Goal: Task Accomplishment & Management: Complete application form

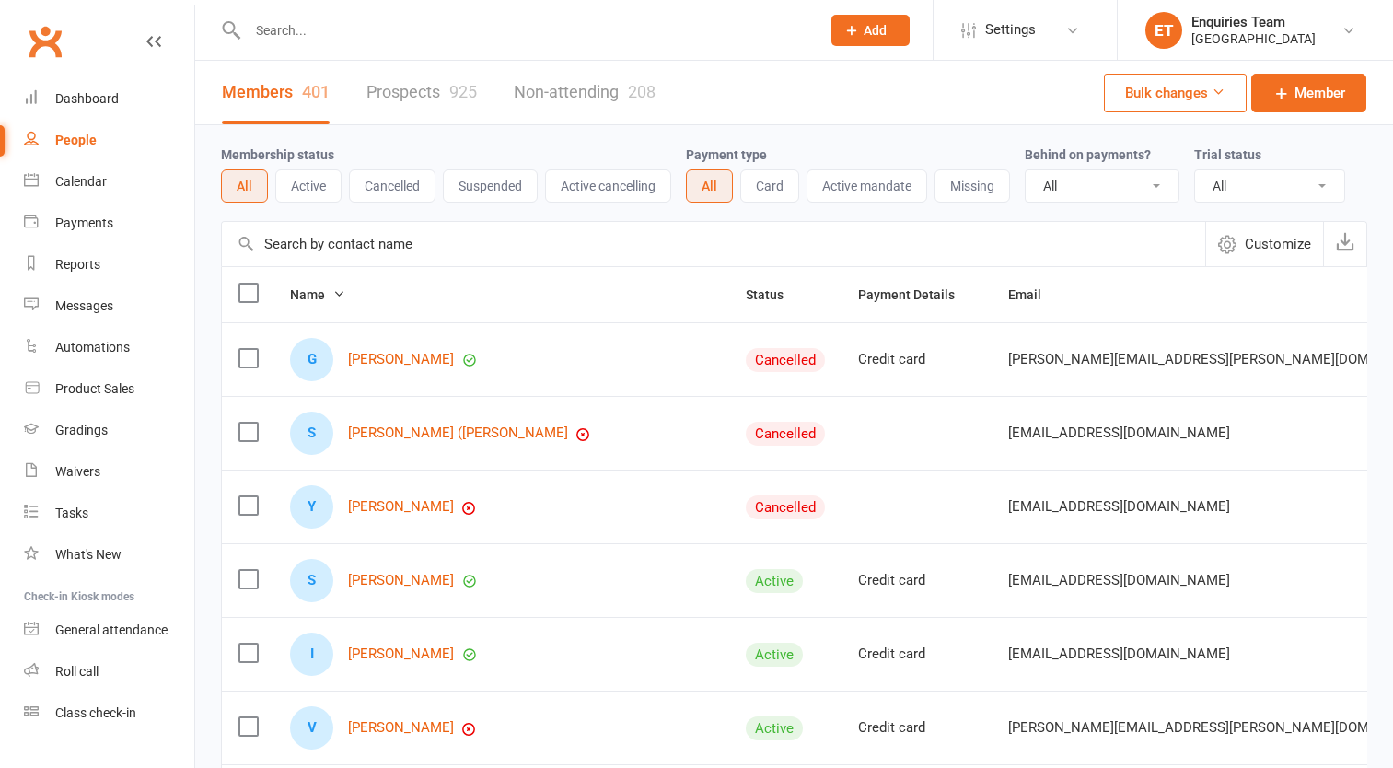
select select "100"
click at [703, 37] on input "text" at bounding box center [524, 30] width 565 height 26
click at [268, 32] on input "text" at bounding box center [524, 30] width 565 height 26
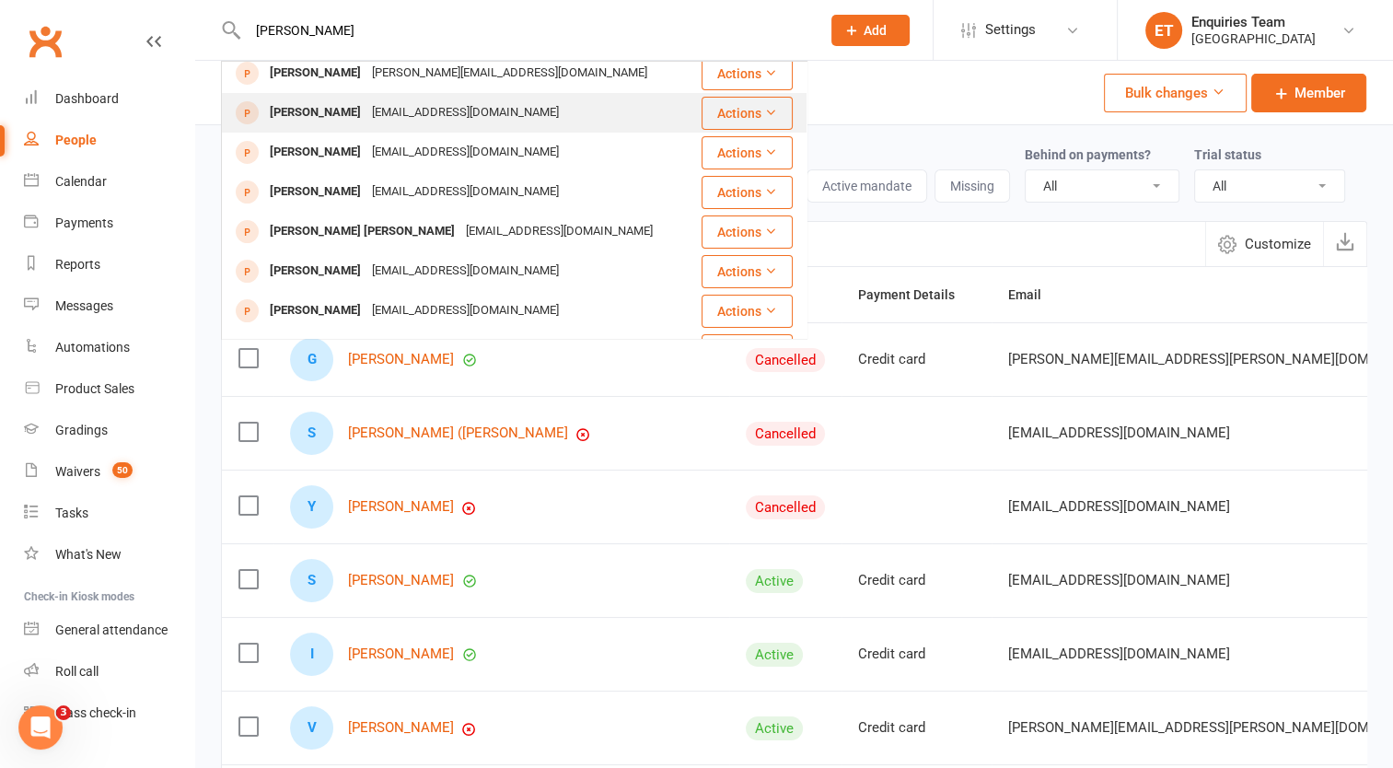
scroll to position [237, 0]
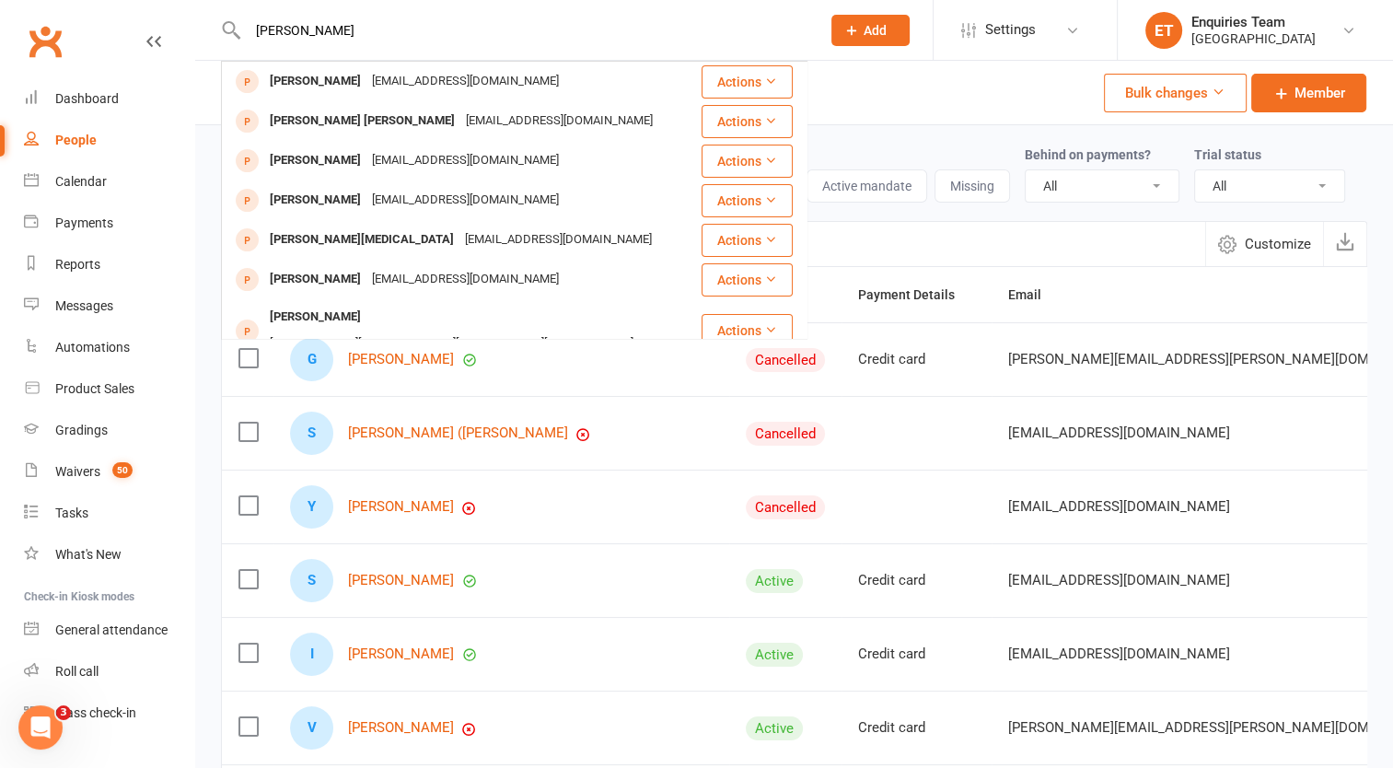
type input "[PERSON_NAME]"
click at [863, 28] on span "Add" at bounding box center [874, 30] width 23 height 15
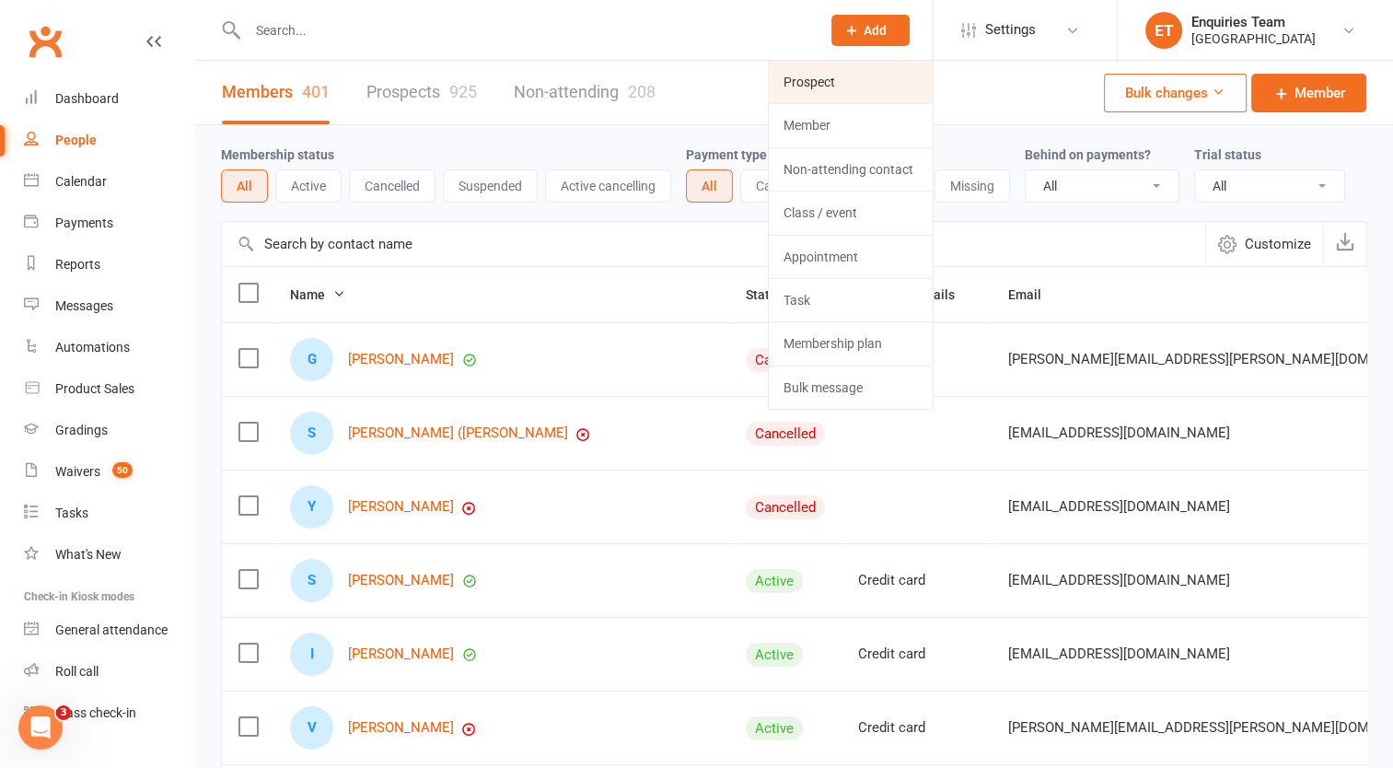
click at [811, 87] on link "Prospect" at bounding box center [851, 82] width 164 height 42
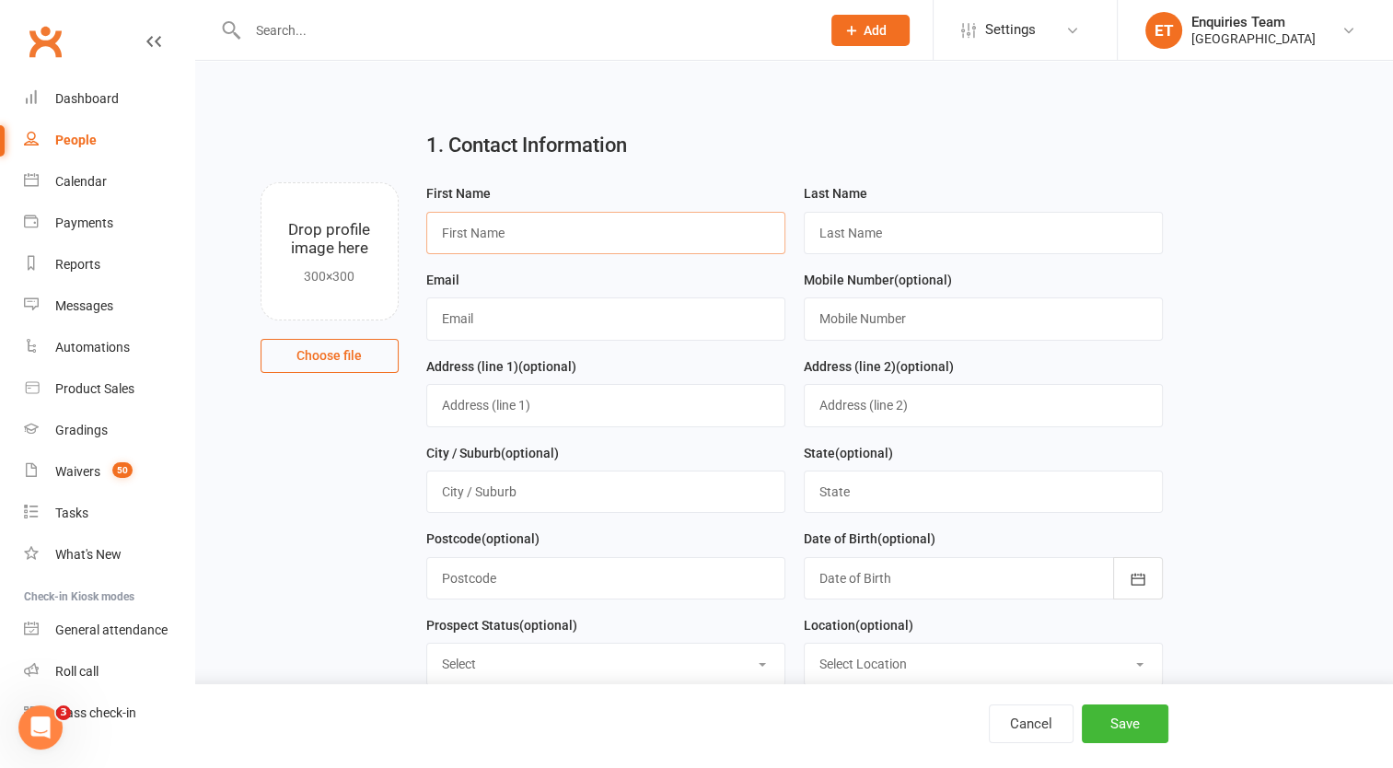
click at [527, 241] on input "text" at bounding box center [605, 233] width 359 height 42
type input "[PERSON_NAME]"
type input "Ramdas"
click at [474, 318] on input "text" at bounding box center [605, 318] width 359 height 42
paste input "[PERSON_NAME][EMAIL_ADDRESS][PERSON_NAME][DOMAIN_NAME]"
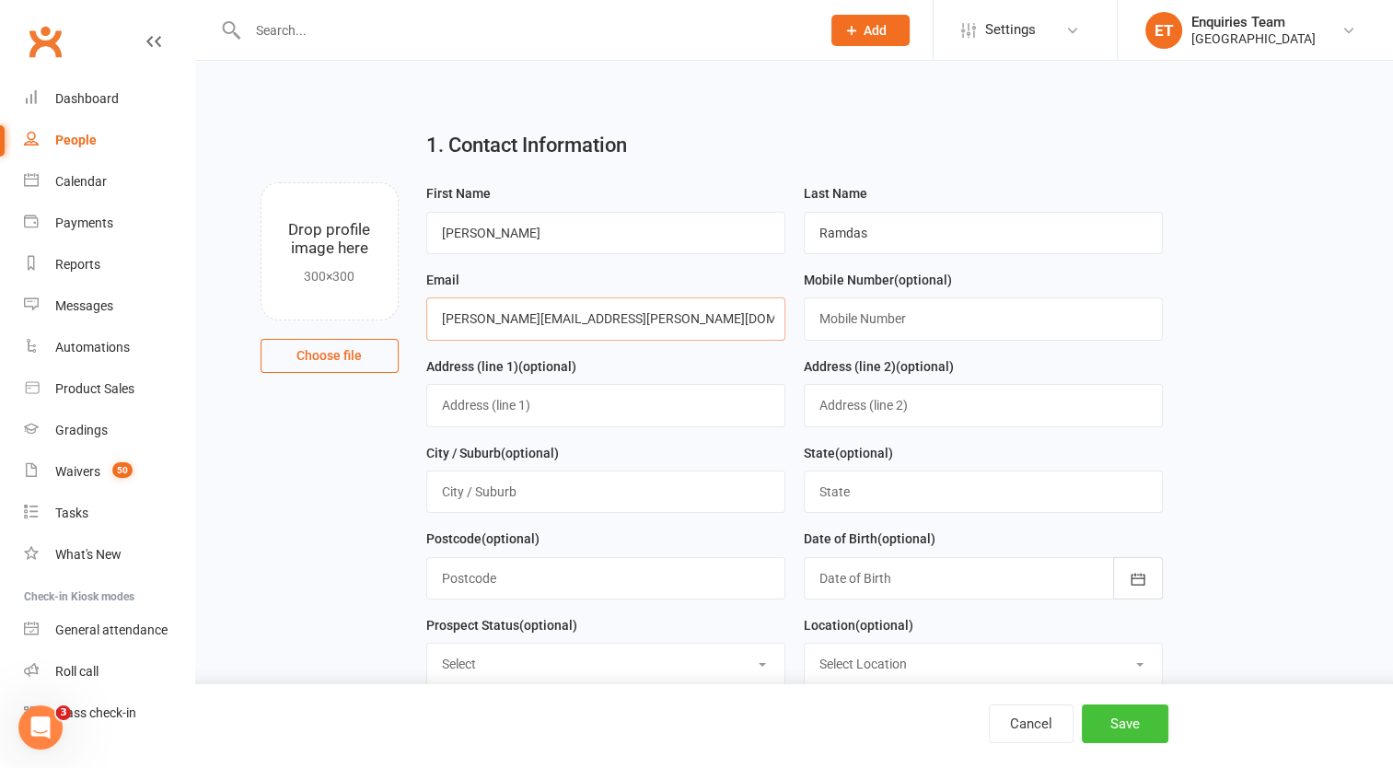
type input "[PERSON_NAME][EMAIL_ADDRESS][PERSON_NAME][DOMAIN_NAME]"
click at [1134, 731] on button "Save" at bounding box center [1125, 723] width 87 height 39
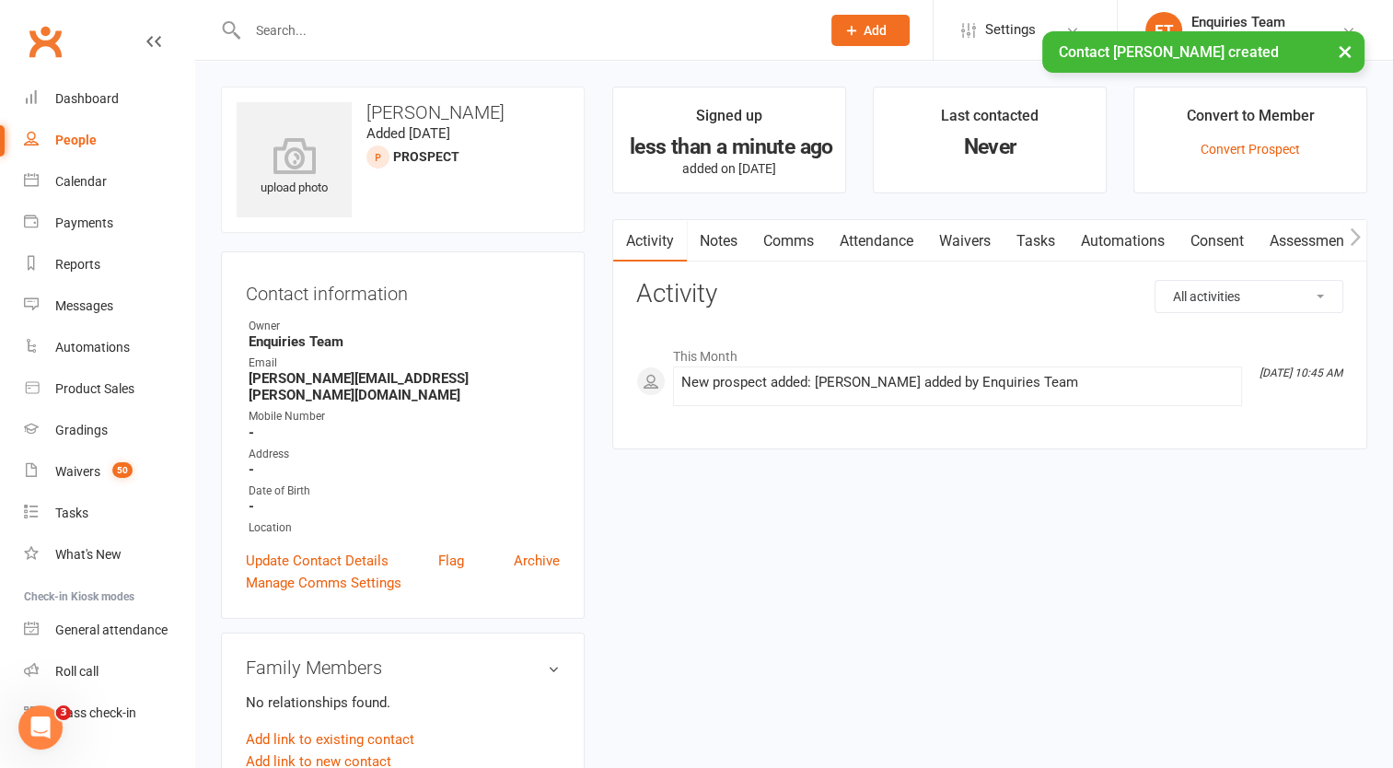
click at [786, 240] on link "Comms" at bounding box center [788, 241] width 76 height 42
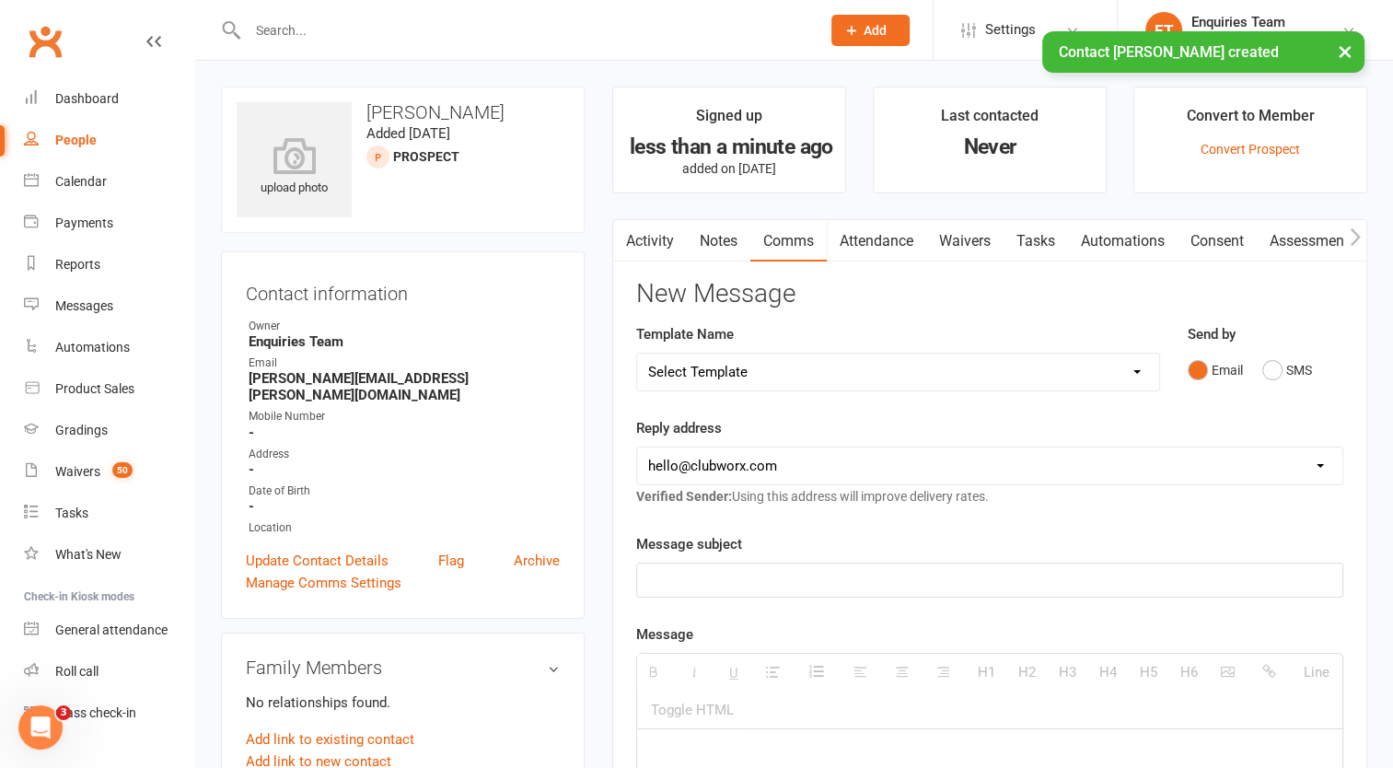
click at [728, 373] on select "Select Template [Email] Welcome to Peak Performance – Your Trial Class Is Booke…" at bounding box center [898, 371] width 522 height 37
select select "4"
click at [637, 353] on select "Select Template [Email] Welcome to Peak Performance – Your Trial Class Is Booke…" at bounding box center [898, 371] width 522 height 37
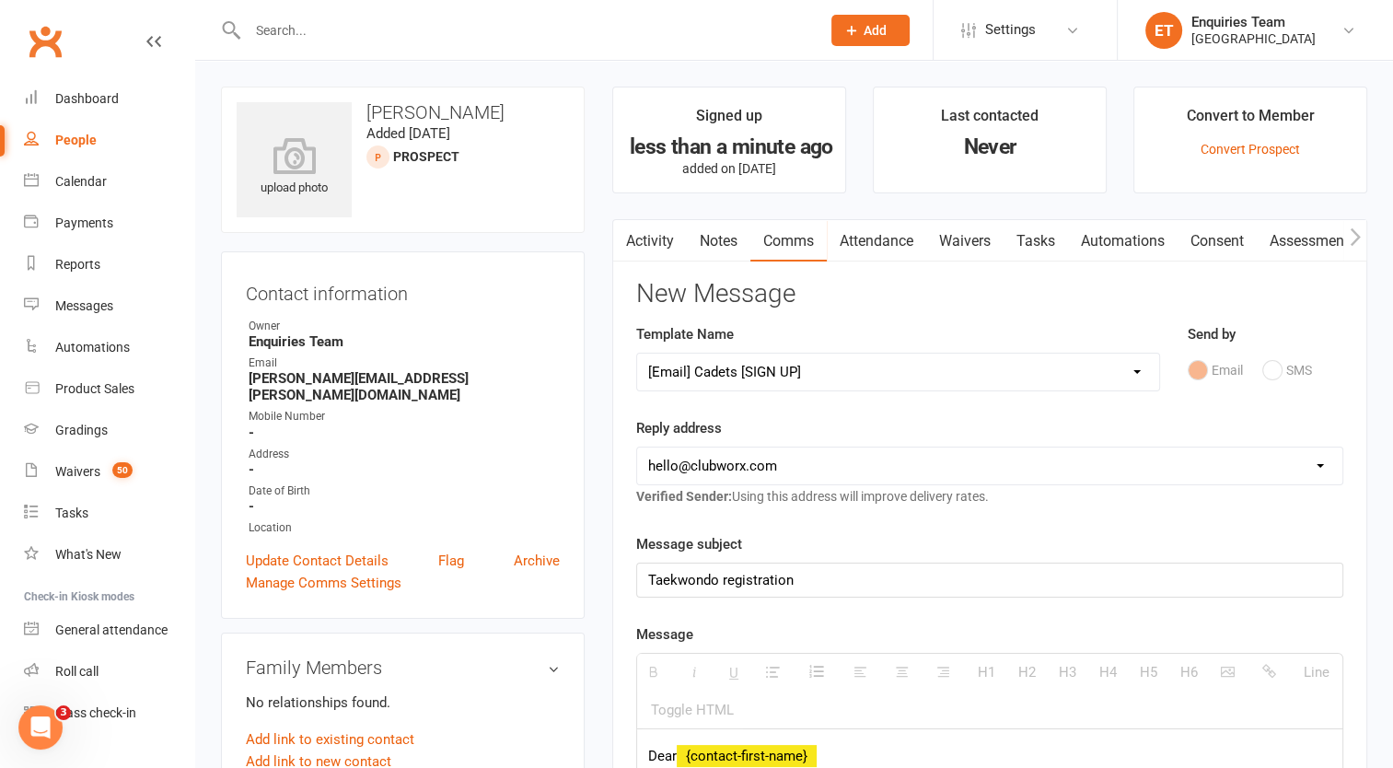
click at [708, 465] on select "[EMAIL_ADDRESS][DOMAIN_NAME] [EMAIL_ADDRESS][DOMAIN_NAME] [EMAIL_ADDRESS][DOMAI…" at bounding box center [989, 465] width 705 height 37
select select "2"
click at [637, 447] on select "[EMAIL_ADDRESS][DOMAIN_NAME] [EMAIL_ADDRESS][DOMAIN_NAME] [EMAIL_ADDRESS][DOMAI…" at bounding box center [989, 465] width 705 height 37
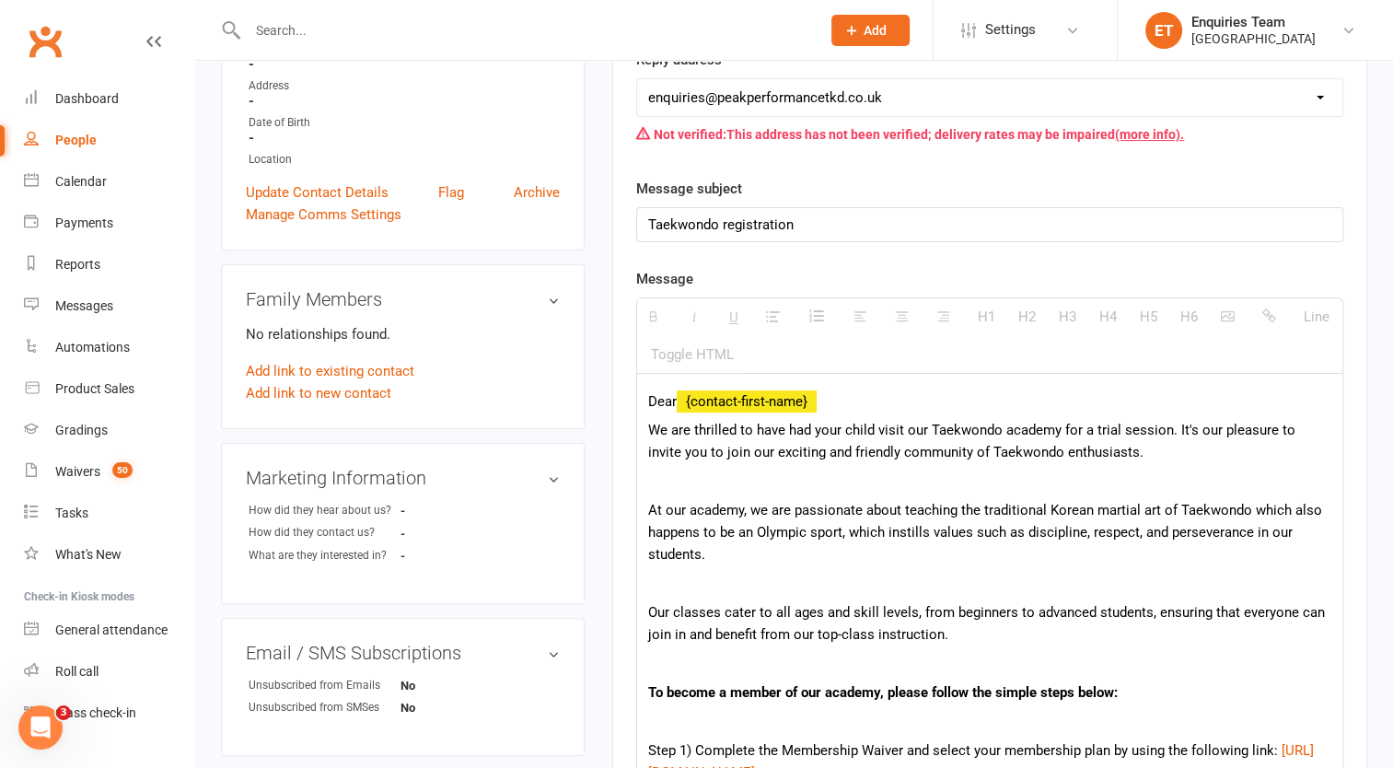
scroll to position [828, 0]
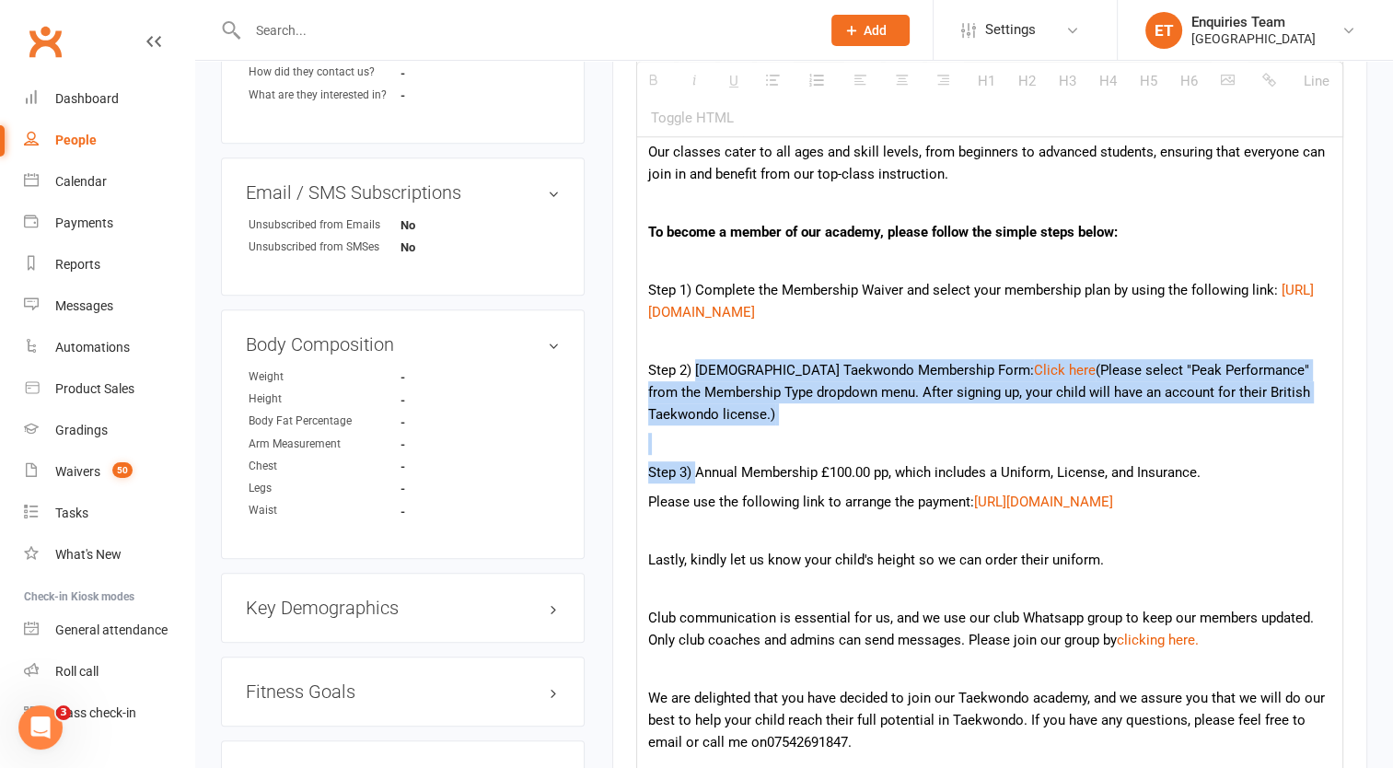
drag, startPoint x: 694, startPoint y: 366, endPoint x: 695, endPoint y: 467, distance: 100.3
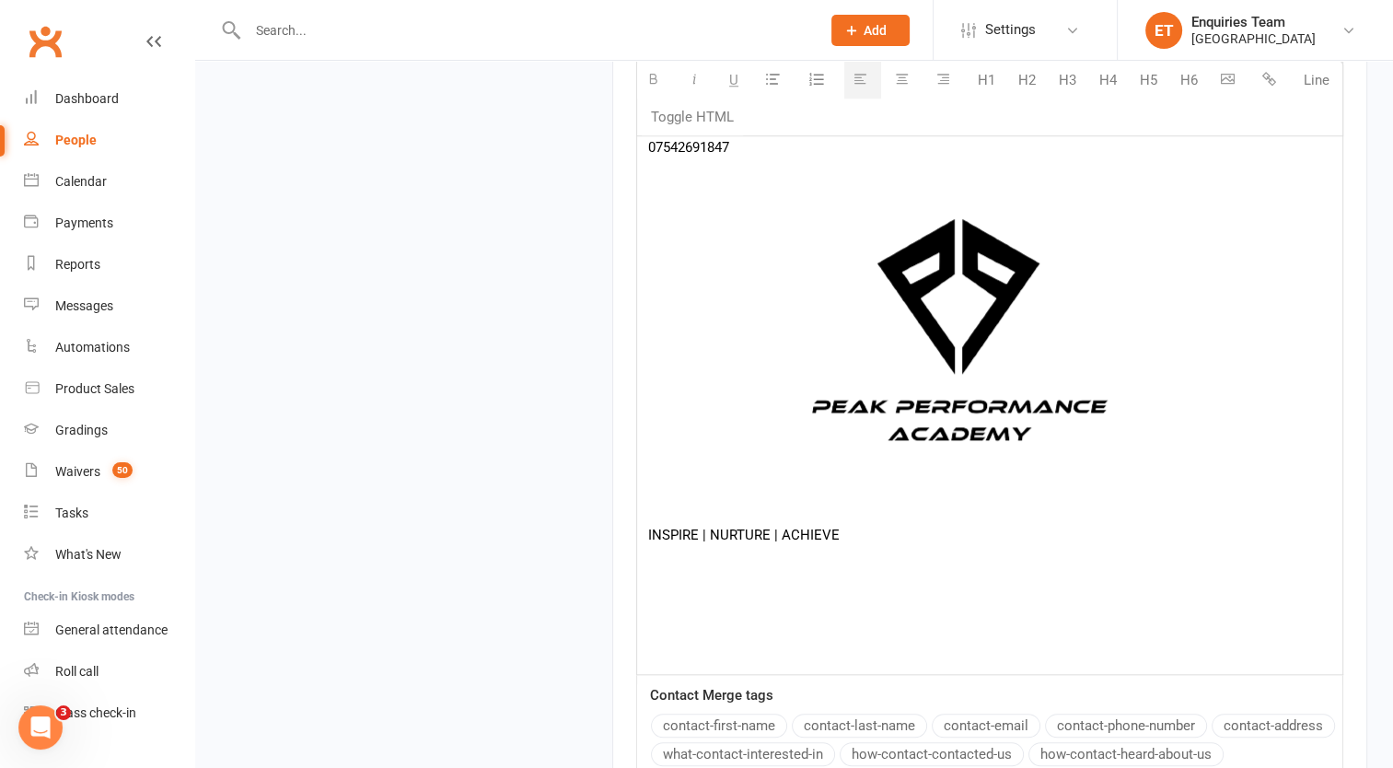
scroll to position [2113, 0]
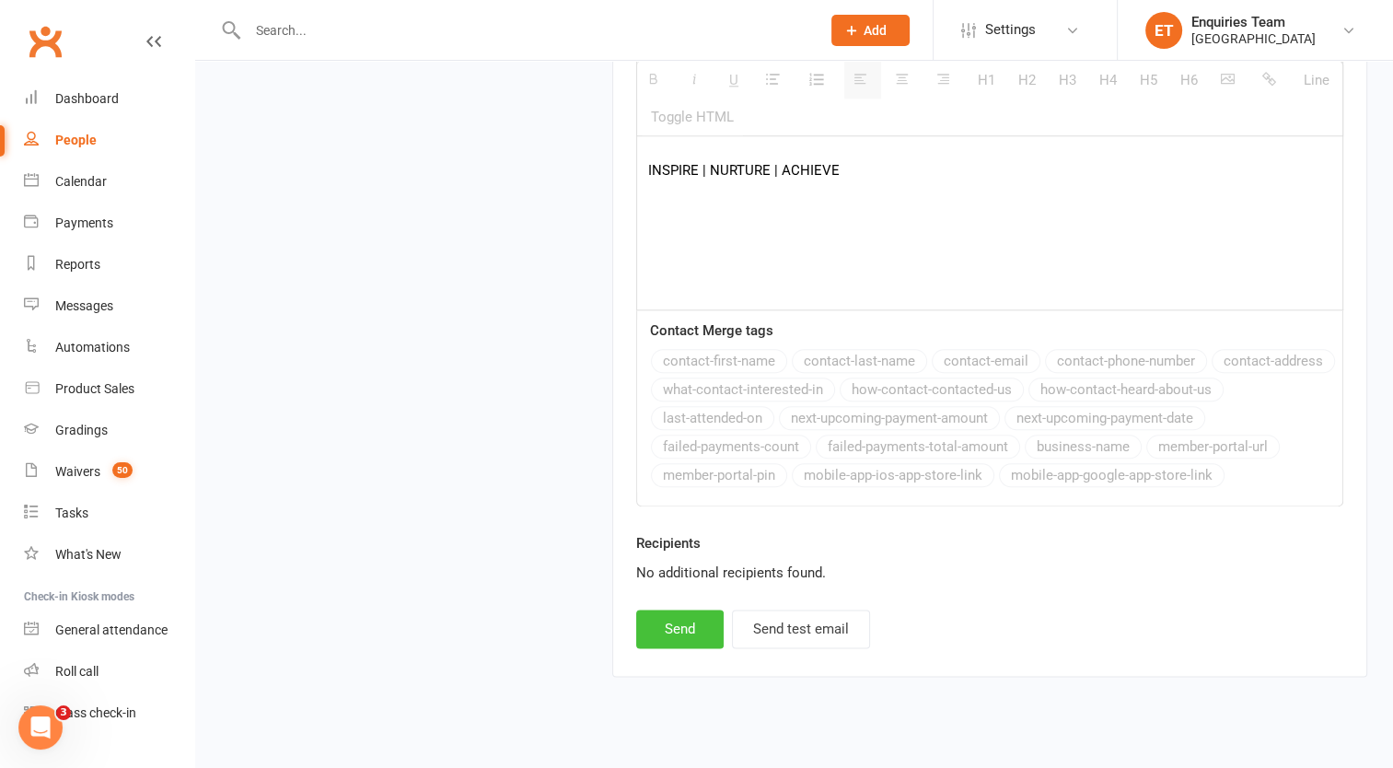
click at [689, 609] on button "Send" at bounding box center [679, 628] width 87 height 39
select select
select select "0"
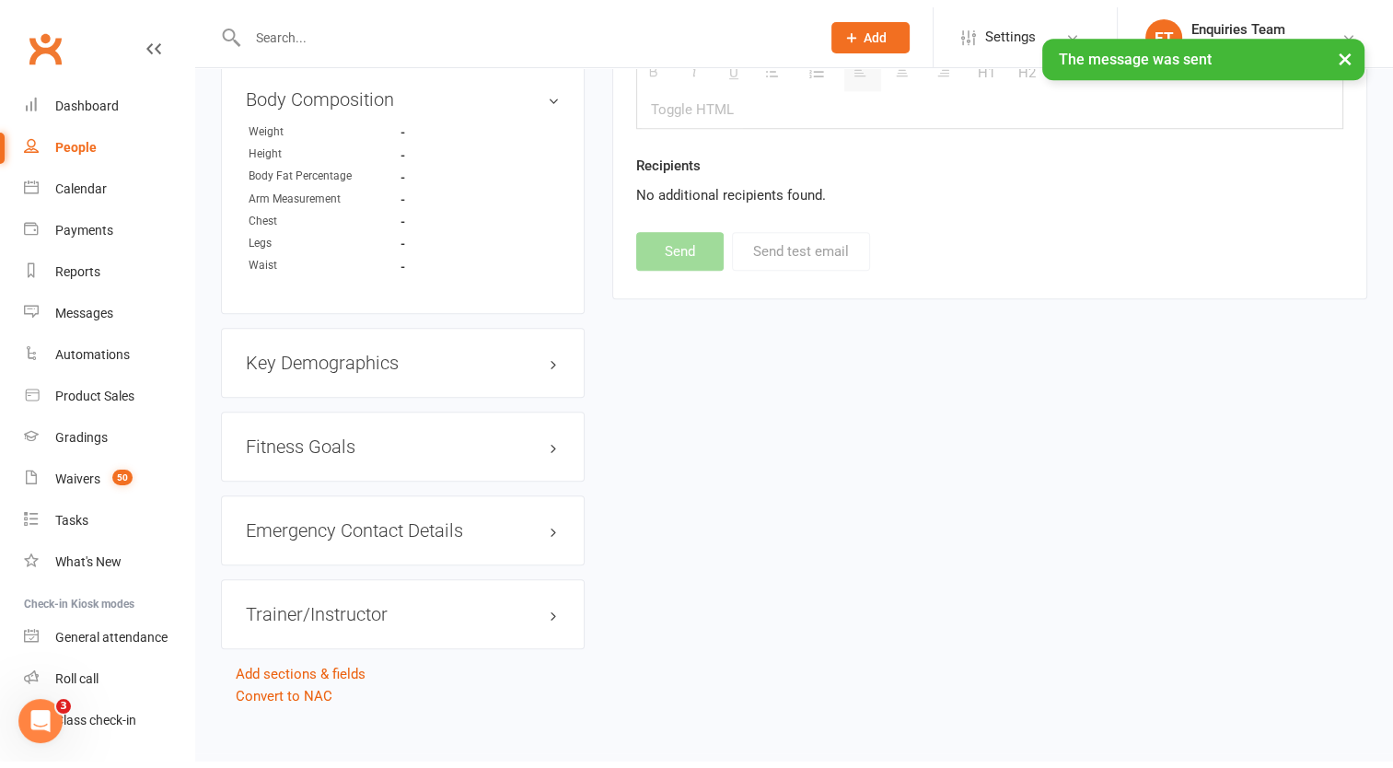
scroll to position [1067, 0]
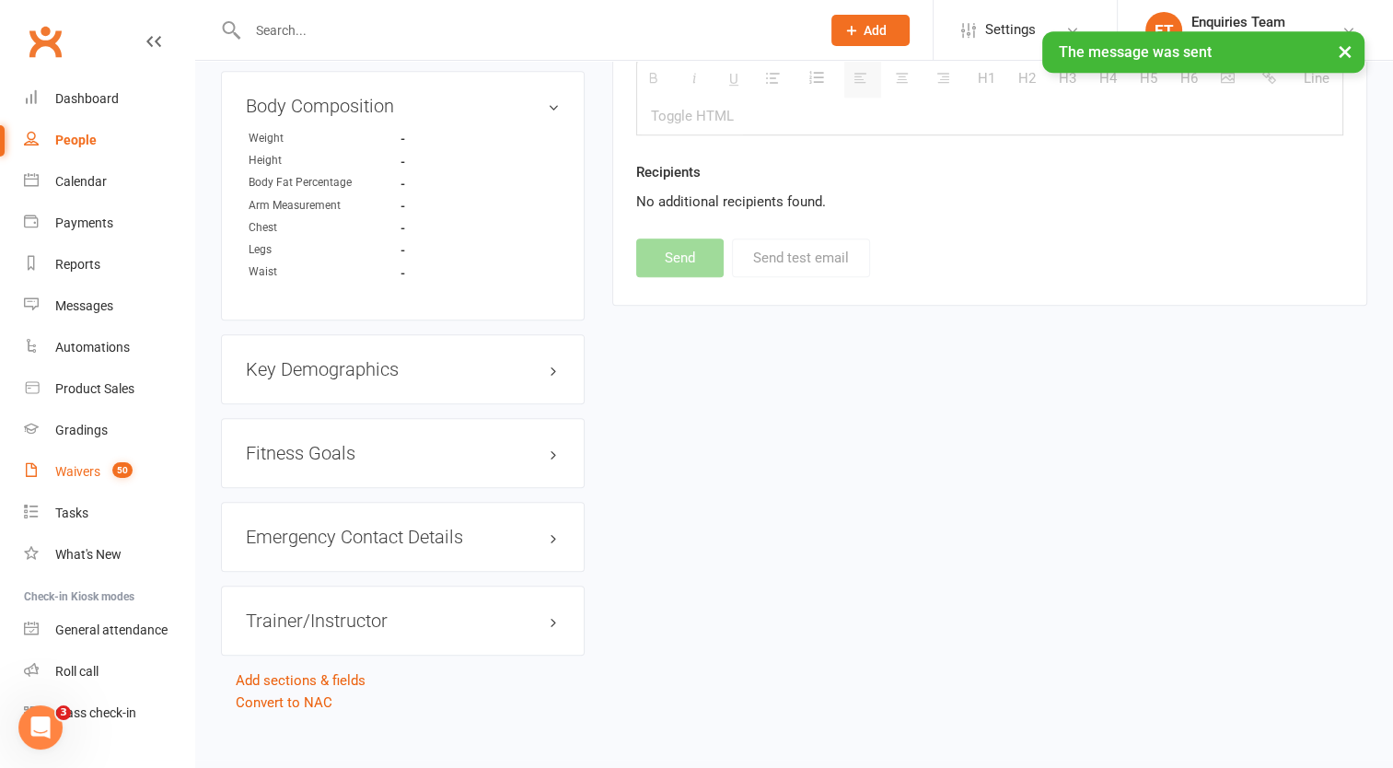
click at [78, 473] on div "Waivers" at bounding box center [77, 471] width 45 height 15
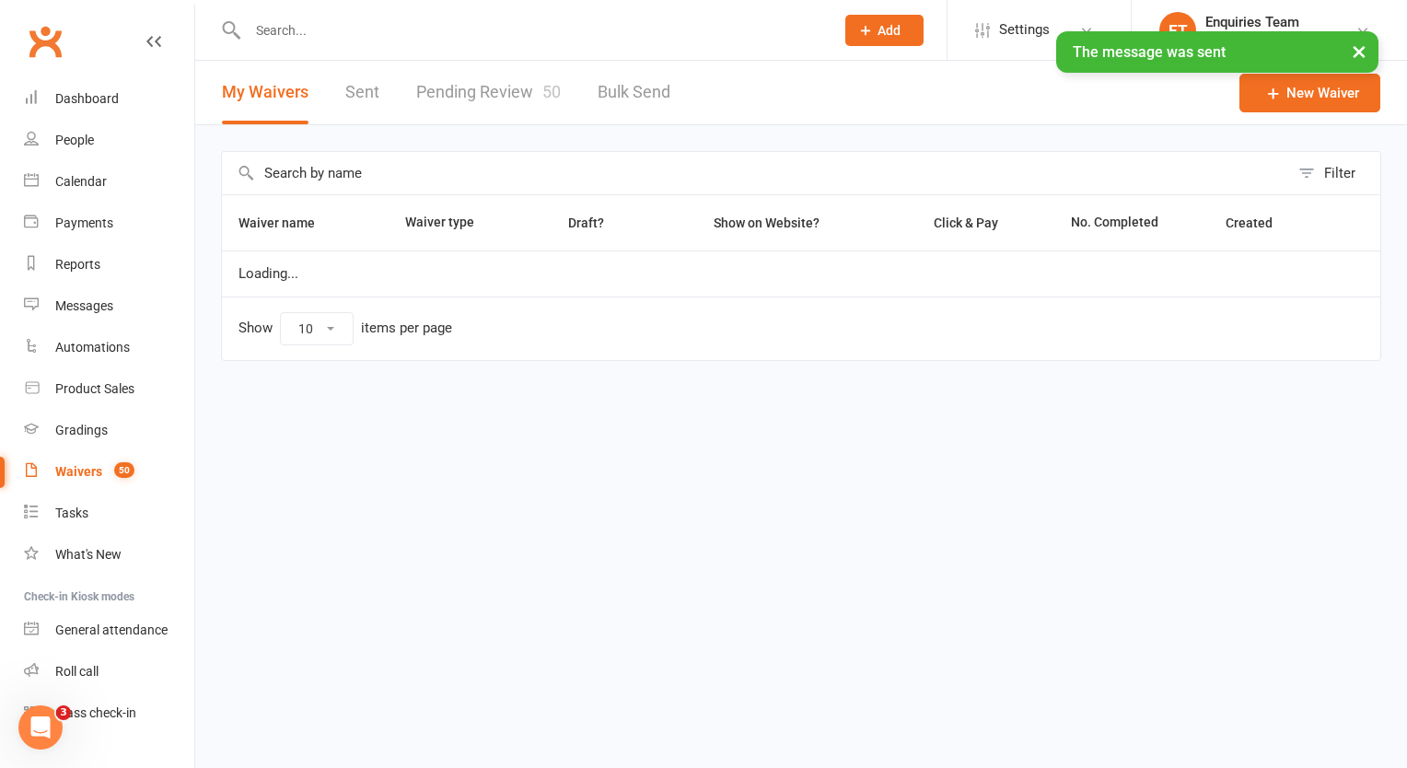
select select "100"
click at [473, 98] on link "Pending Review 50" at bounding box center [488, 93] width 145 height 64
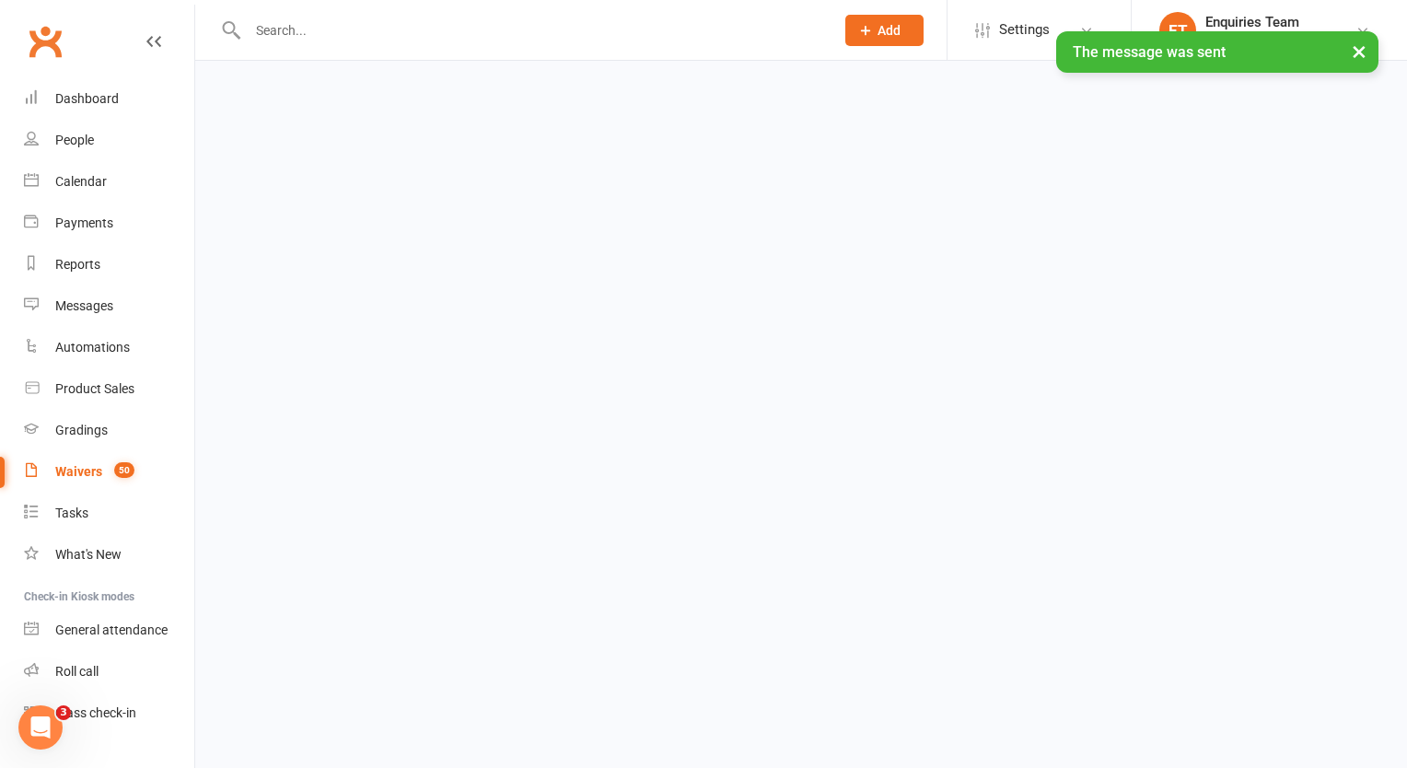
select select "50"
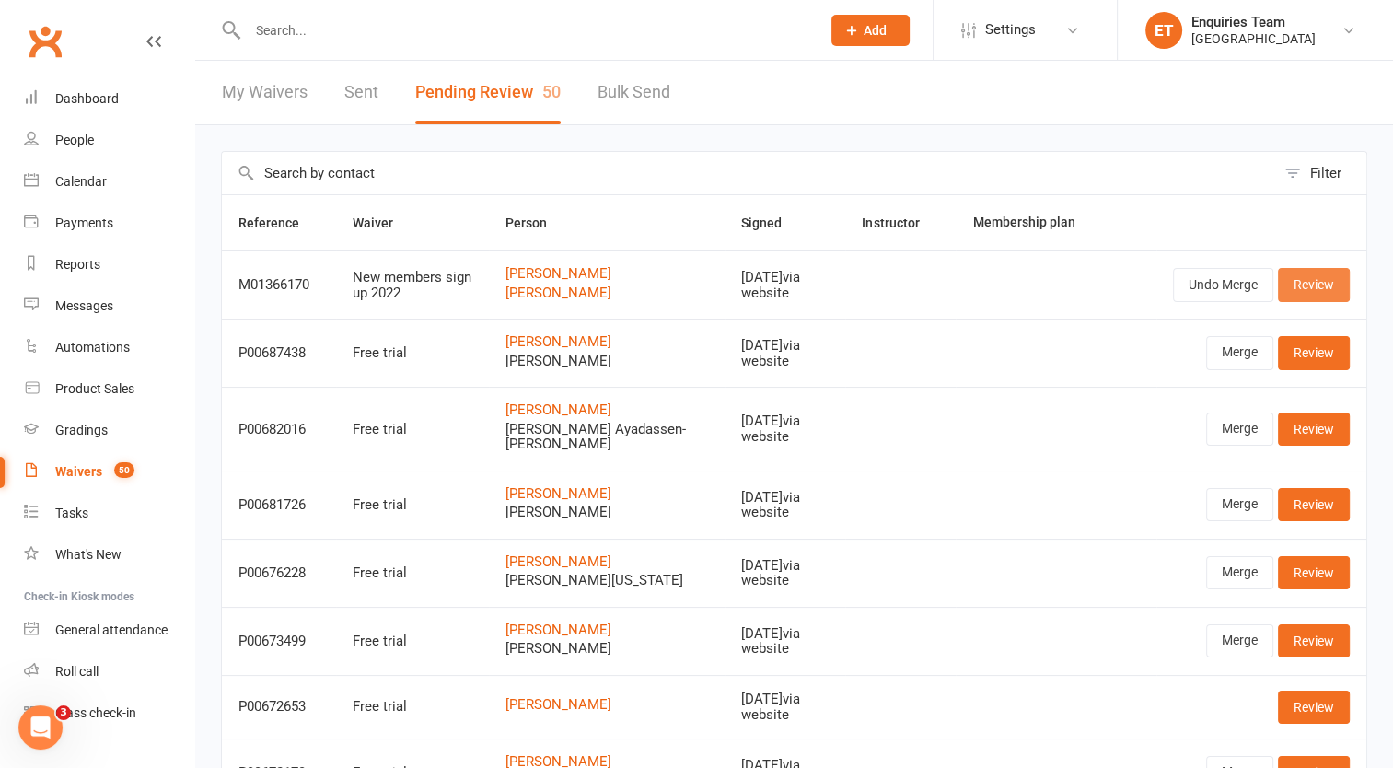
click at [1309, 284] on link "Review" at bounding box center [1314, 284] width 72 height 33
